Goal: Task Accomplishment & Management: Manage account settings

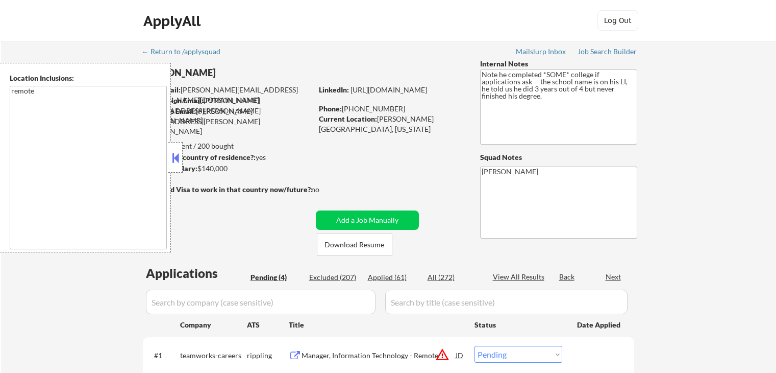
select select ""pending""
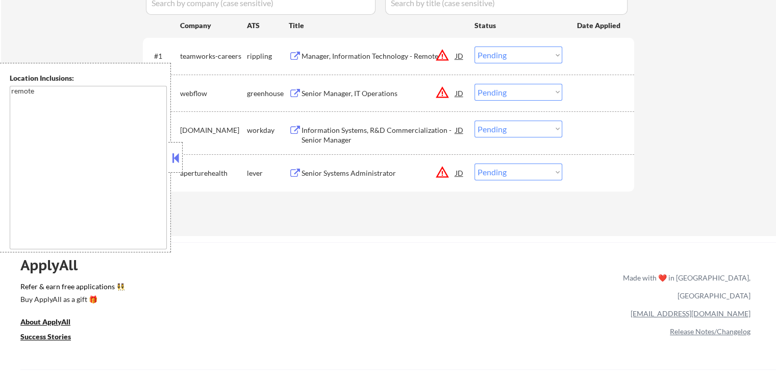
scroll to position [255, 0]
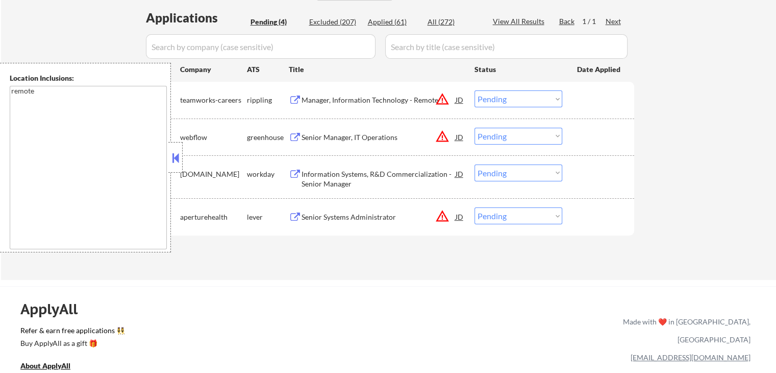
click at [295, 102] on button at bounding box center [295, 100] width 13 height 10
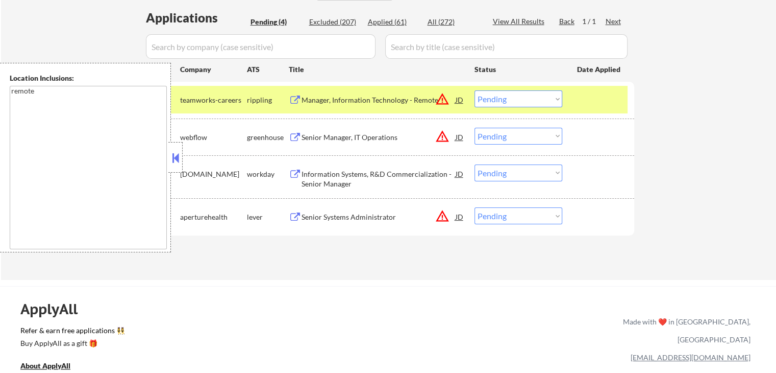
click at [503, 102] on select "Choose an option... Pending Applied Excluded (Questions) Excluded (Expired) Exc…" at bounding box center [519, 98] width 88 height 17
click at [475, 90] on select "Choose an option... Pending Applied Excluded (Questions) Excluded (Expired) Exc…" at bounding box center [519, 98] width 88 height 17
click at [293, 137] on button at bounding box center [295, 138] width 13 height 10
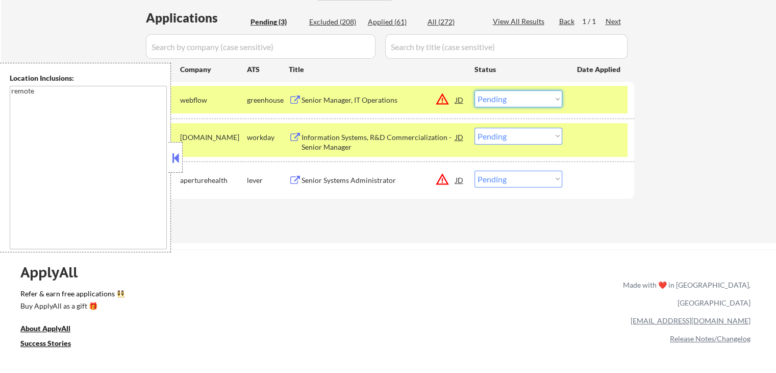
click at [511, 94] on select "Choose an option... Pending Applied Excluded (Questions) Excluded (Expired) Exc…" at bounding box center [519, 98] width 88 height 17
click at [475, 90] on select "Choose an option... Pending Applied Excluded (Questions) Excluded (Expired) Exc…" at bounding box center [519, 98] width 88 height 17
click at [299, 135] on button at bounding box center [295, 138] width 13 height 10
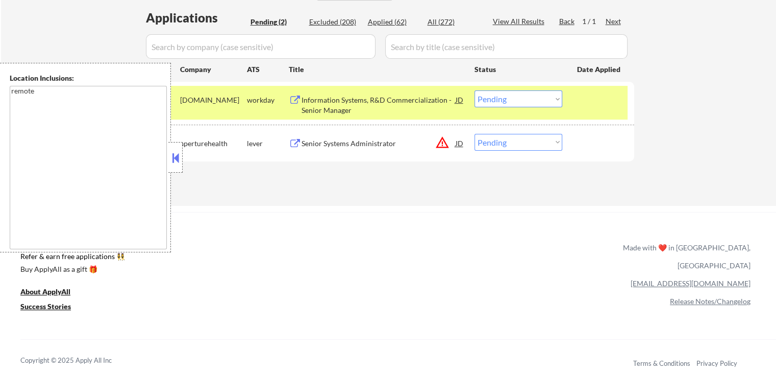
click at [508, 102] on select "Choose an option... Pending Applied Excluded (Questions) Excluded (Expired) Exc…" at bounding box center [519, 98] width 88 height 17
click at [475, 90] on select "Choose an option... Pending Applied Excluded (Questions) Excluded (Expired) Exc…" at bounding box center [519, 98] width 88 height 17
click at [296, 142] on button at bounding box center [295, 144] width 13 height 10
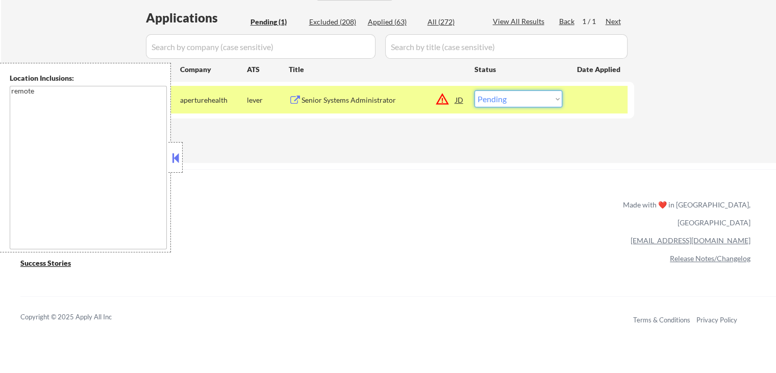
click at [529, 103] on select "Choose an option... Pending Applied Excluded (Questions) Excluded (Expired) Exc…" at bounding box center [519, 98] width 88 height 17
select select ""excluded__location_""
click at [475, 90] on select "Choose an option... Pending Applied Excluded (Questions) Excluded (Expired) Exc…" at bounding box center [519, 98] width 88 height 17
